Goal: Task Accomplishment & Management: Complete application form

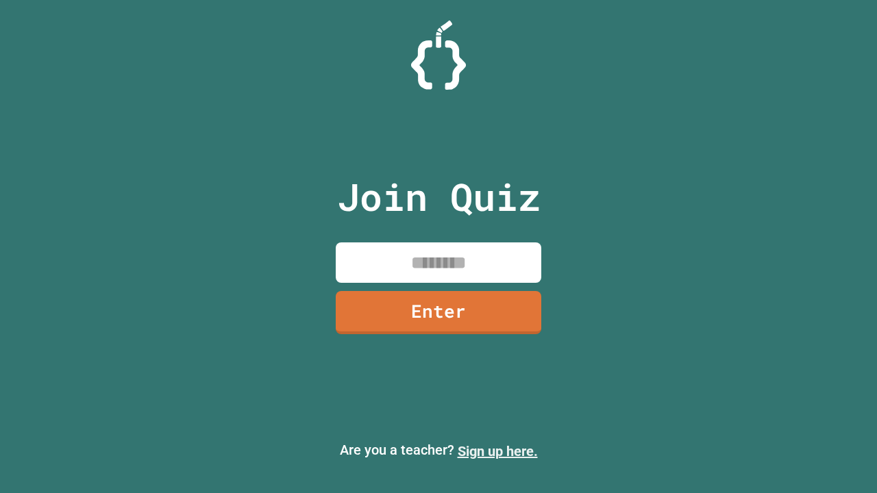
click at [497, 451] on link "Sign up here." at bounding box center [498, 451] width 80 height 16
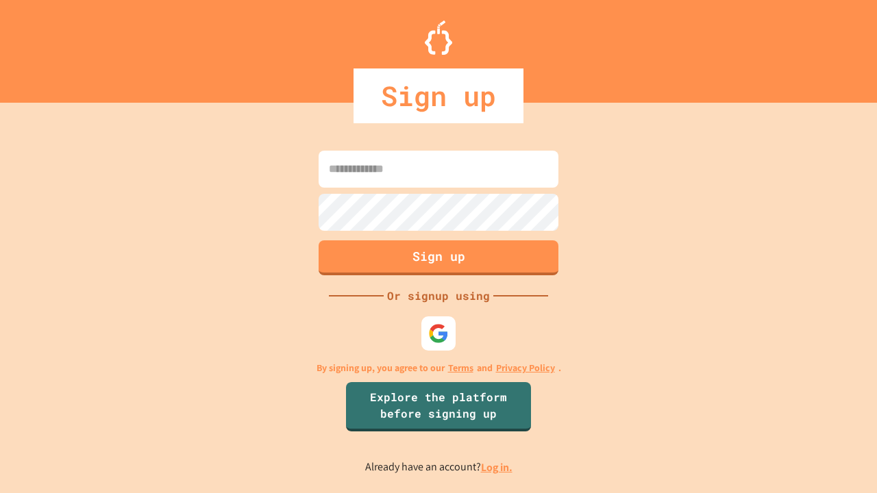
click at [497, 467] on link "Log in." at bounding box center [497, 467] width 32 height 14
